Goal: Transaction & Acquisition: Book appointment/travel/reservation

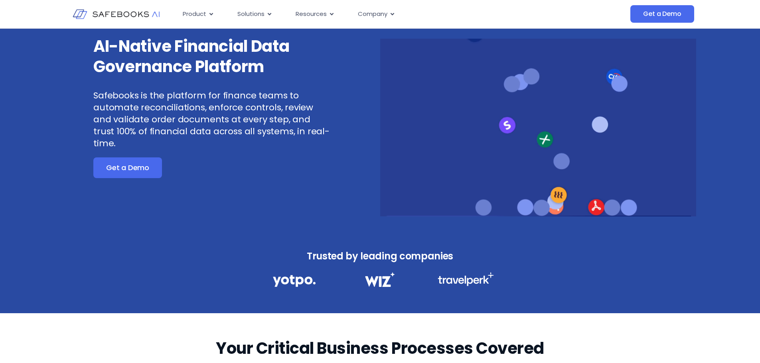
scroll to position [67, 0]
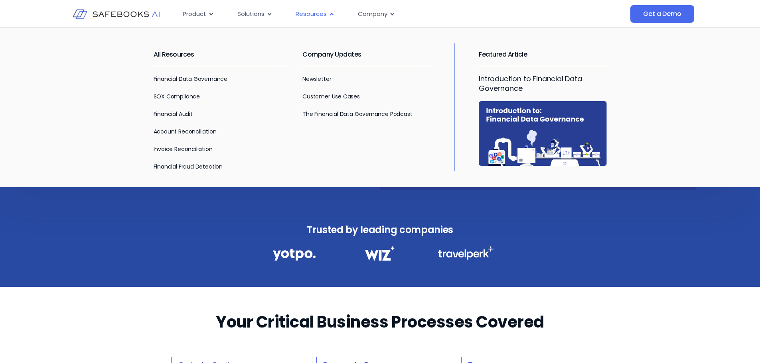
click at [313, 10] on span "Resources" at bounding box center [310, 14] width 31 height 9
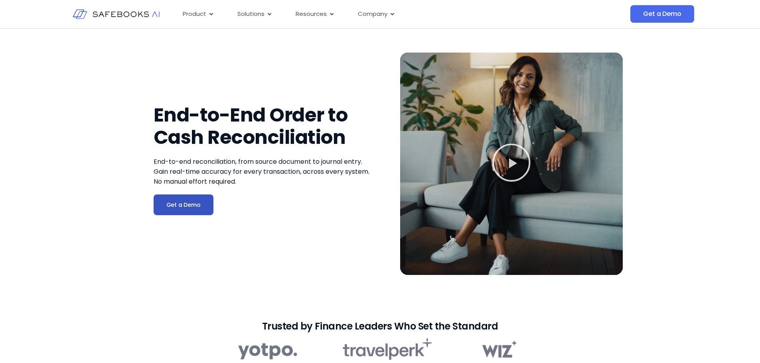
click at [185, 202] on span "Get a Demo" at bounding box center [183, 205] width 34 height 8
click at [520, 165] on icon "Play Video" at bounding box center [511, 163] width 40 height 40
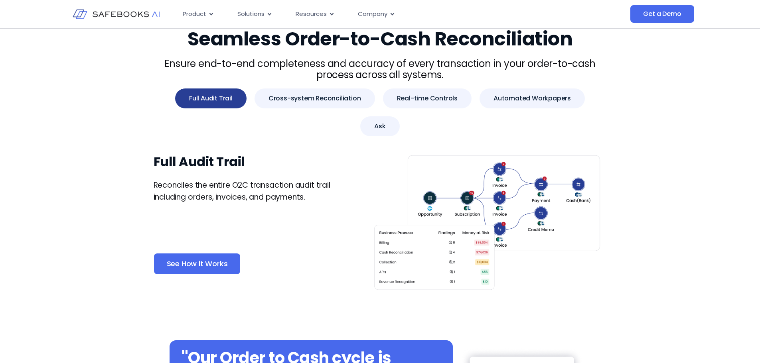
scroll to position [465, 0]
